Goal: Task Accomplishment & Management: Manage account settings

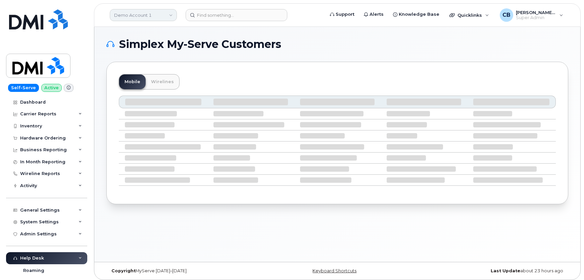
click at [165, 15] on link "Demo Account 1" at bounding box center [143, 15] width 67 height 12
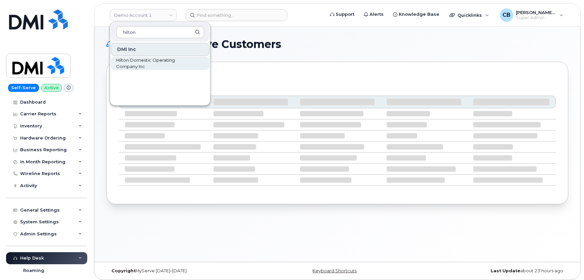
type input "hilton"
click at [126, 67] on span "Hilton Domestic Operating Company Inc" at bounding box center [154, 63] width 77 height 13
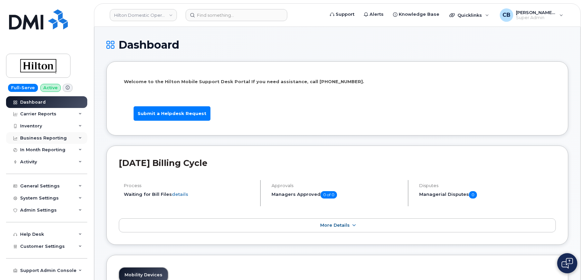
click at [80, 140] on div "Business Reporting" at bounding box center [46, 138] width 81 height 12
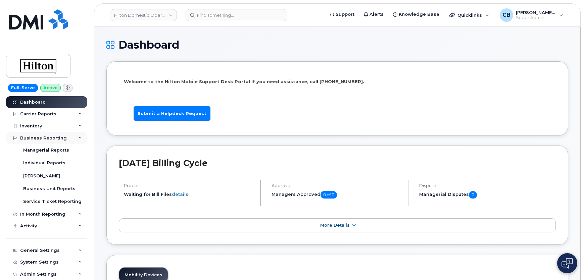
click at [80, 140] on div "Business Reporting" at bounding box center [46, 138] width 81 height 12
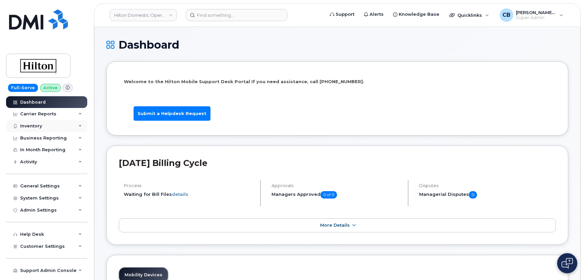
click at [79, 125] on icon at bounding box center [80, 126] width 3 height 3
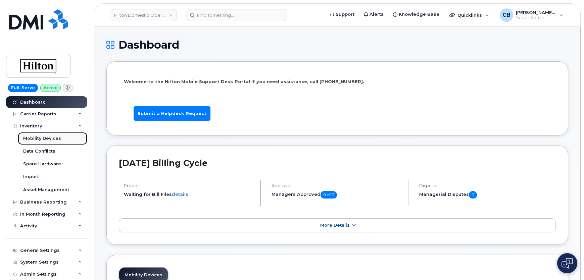
click at [49, 138] on div "Mobility Devices" at bounding box center [42, 139] width 38 height 6
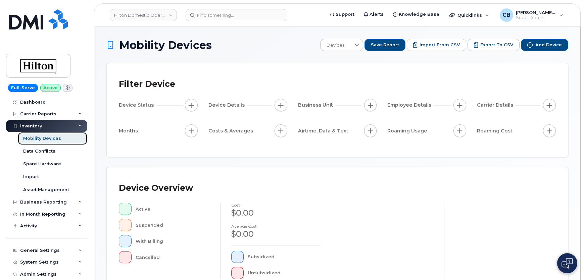
click at [49, 138] on div "Mobility Devices" at bounding box center [42, 139] width 38 height 6
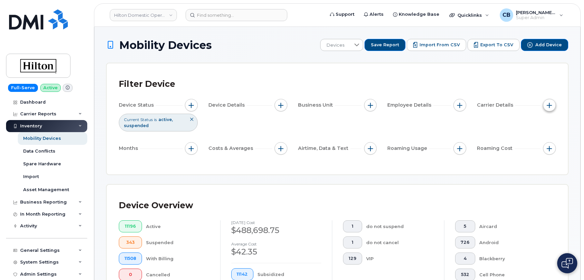
click at [547, 104] on span "button" at bounding box center [549, 105] width 5 height 5
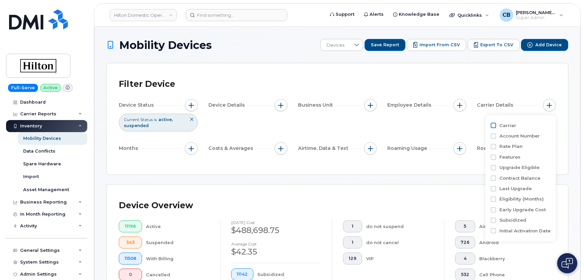
click at [493, 124] on input "Carrier" at bounding box center [493, 125] width 5 height 5
checkbox input "true"
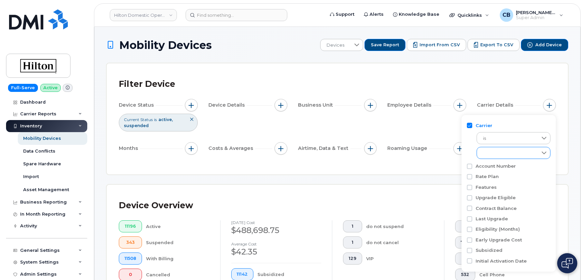
click at [501, 149] on div "empty" at bounding box center [507, 152] width 60 height 11
click at [491, 207] on span "Verizon Wireless" at bounding box center [508, 206] width 36 height 6
checkbox input "true"
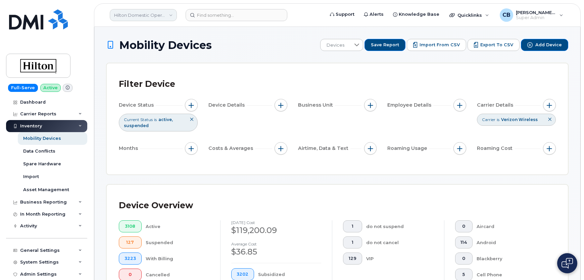
click at [132, 19] on link "Hilton Domestic Operating Company Inc" at bounding box center [143, 15] width 67 height 12
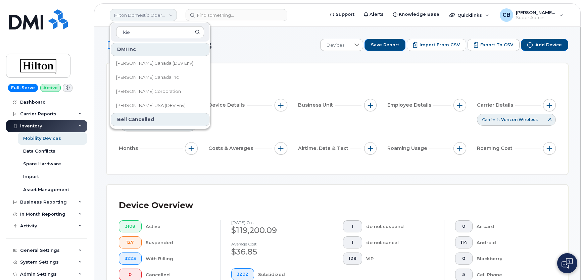
type input "kiew"
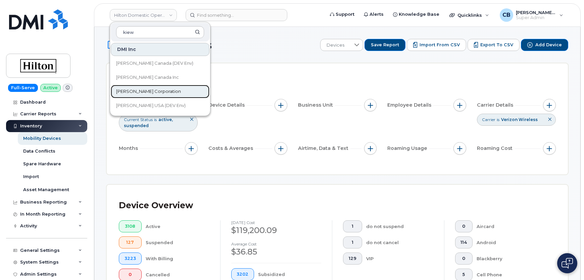
click at [139, 93] on span "Kiewit Corporation" at bounding box center [148, 91] width 65 height 7
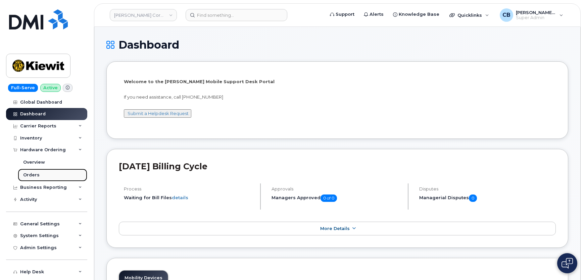
click at [32, 175] on div "Orders" at bounding box center [31, 175] width 16 height 6
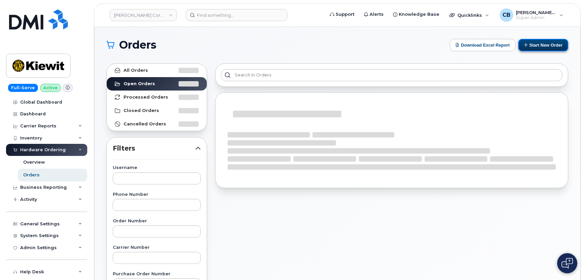
click at [535, 44] on button "Start New Order" at bounding box center [543, 45] width 50 height 12
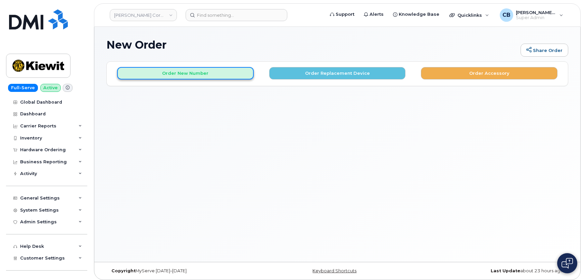
click at [209, 70] on button "Order New Number" at bounding box center [185, 73] width 137 height 12
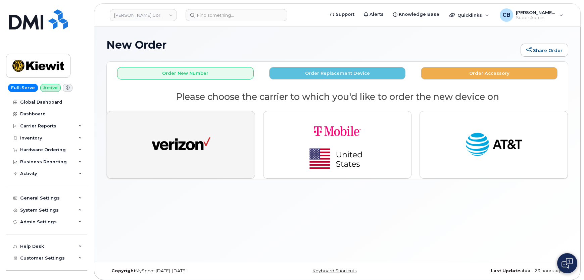
click at [189, 147] on img "button" at bounding box center [181, 145] width 59 height 30
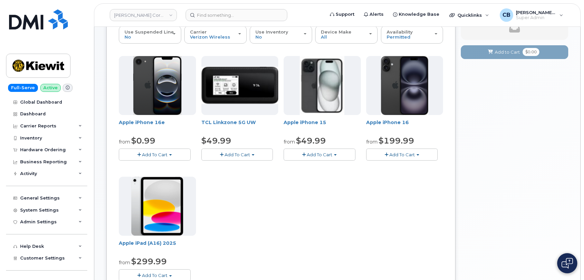
scroll to position [61, 0]
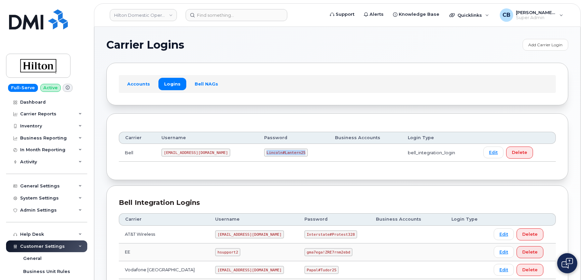
drag, startPoint x: 281, startPoint y: 152, endPoint x: 246, endPoint y: 150, distance: 35.6
click at [264, 150] on code "Lincoln#Lantern25" at bounding box center [286, 153] width 44 height 8
copy code "Lincoln#Lantern25"
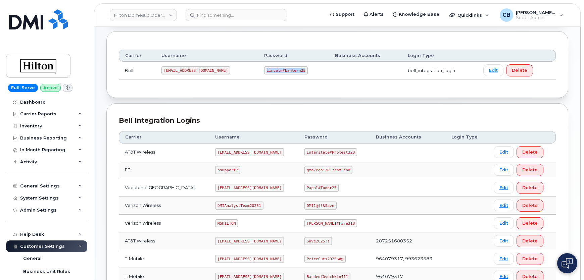
scroll to position [122, 0]
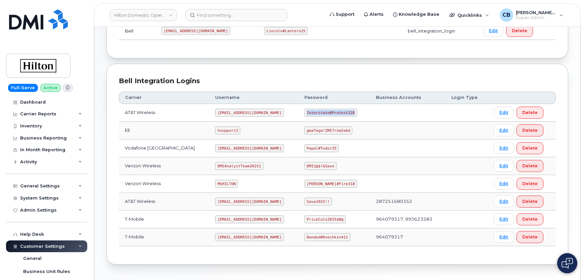
drag, startPoint x: 345, startPoint y: 112, endPoint x: 302, endPoint y: 111, distance: 43.0
click at [305, 111] on code "Interstate#Protest328" at bounding box center [331, 113] width 53 height 8
copy code "Interstate#Protest328"
